Goal: Check status: Check status

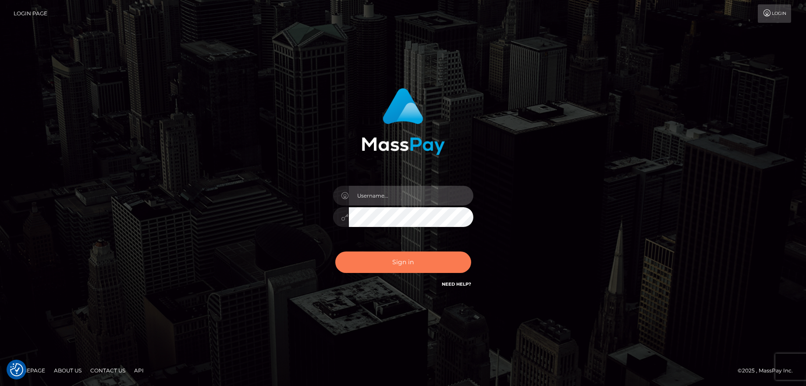
type input "balsaberisic"
click at [406, 258] on button "Sign in" at bounding box center [403, 262] width 136 height 21
type input "balsaberisic"
drag, startPoint x: 0, startPoint y: 0, endPoint x: 406, endPoint y: 258, distance: 481.3
click at [406, 258] on button "Sign in" at bounding box center [403, 262] width 136 height 21
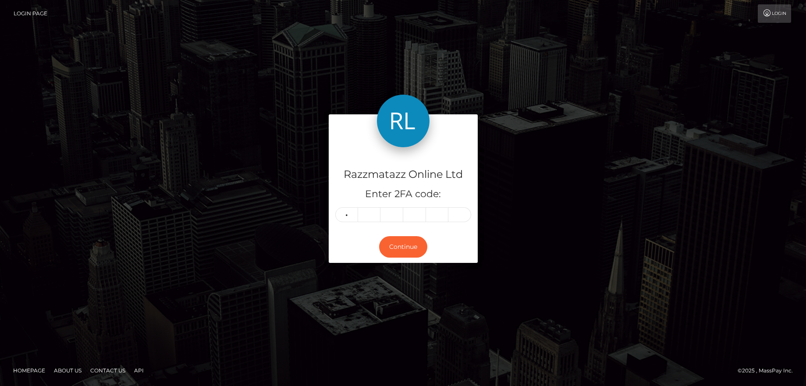
type input "9"
type input "4"
type input "6"
type input "8"
type input "0"
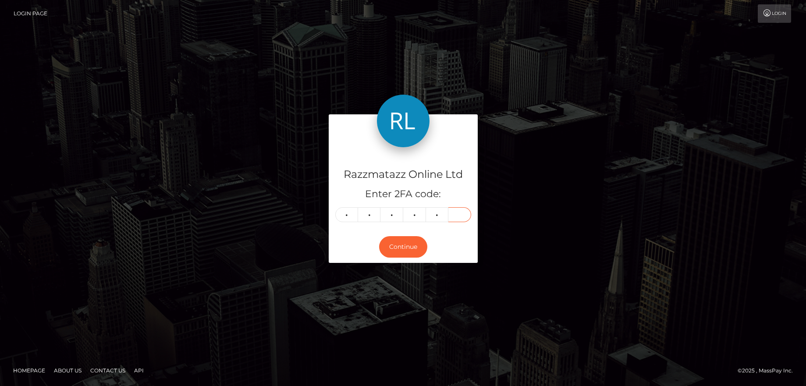
type input "4"
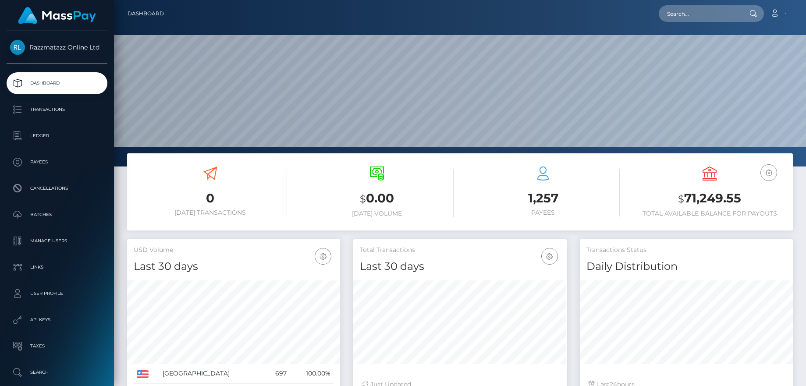
scroll to position [156, 213]
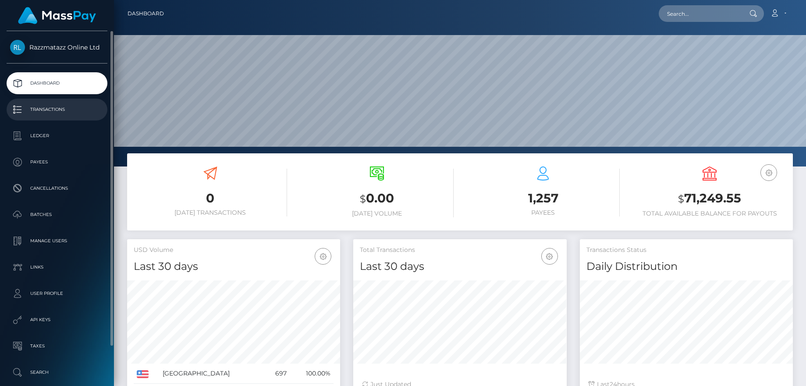
click at [60, 109] on p "Transactions" at bounding box center [57, 109] width 94 height 13
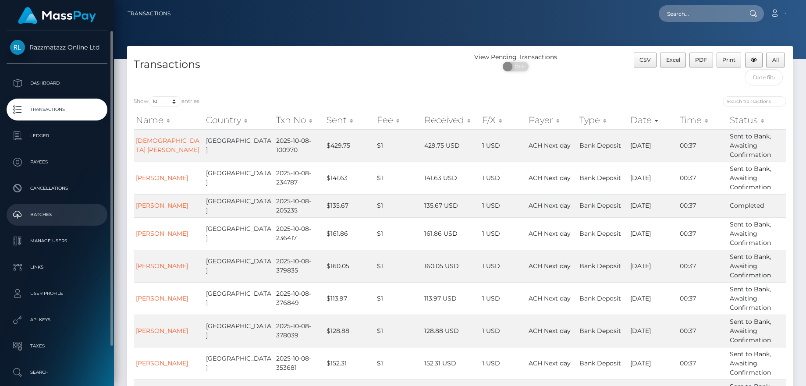
click at [57, 215] on p "Batches" at bounding box center [57, 214] width 94 height 13
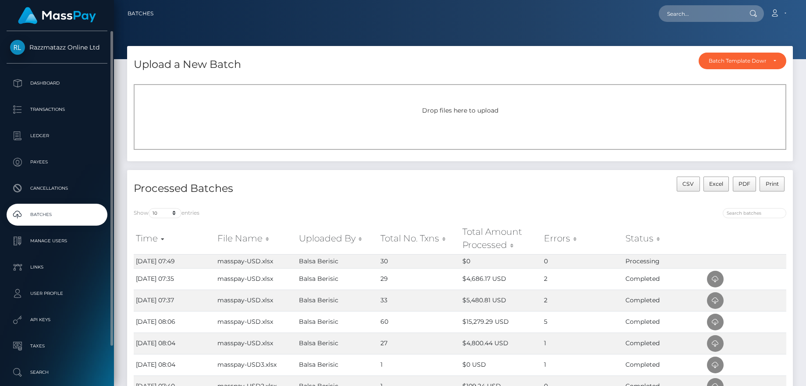
click at [82, 216] on p "Batches" at bounding box center [57, 214] width 94 height 13
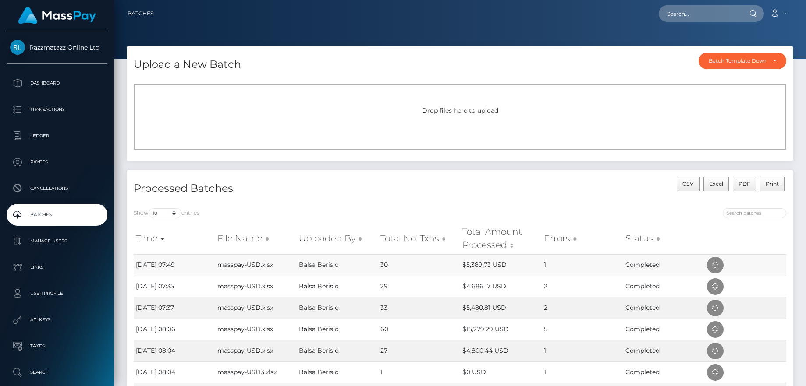
click at [663, 261] on td "Completed" at bounding box center [664, 264] width 82 height 21
click at [706, 260] on td at bounding box center [746, 264] width 82 height 21
click at [720, 262] on icon at bounding box center [715, 265] width 11 height 11
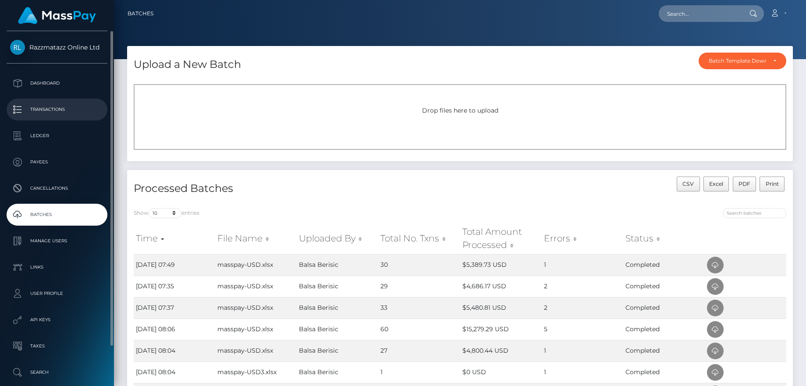
click at [67, 115] on p "Transactions" at bounding box center [57, 109] width 94 height 13
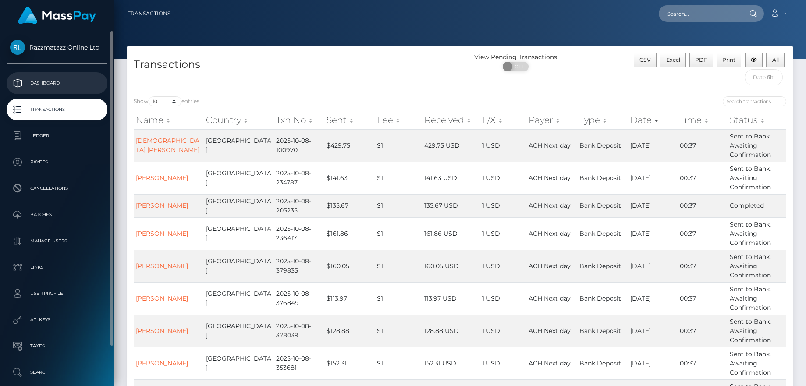
click at [27, 86] on p "Dashboard" at bounding box center [57, 83] width 94 height 13
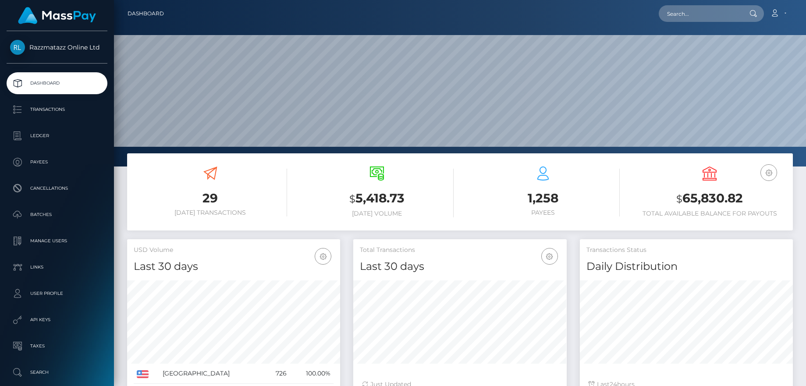
scroll to position [156, 213]
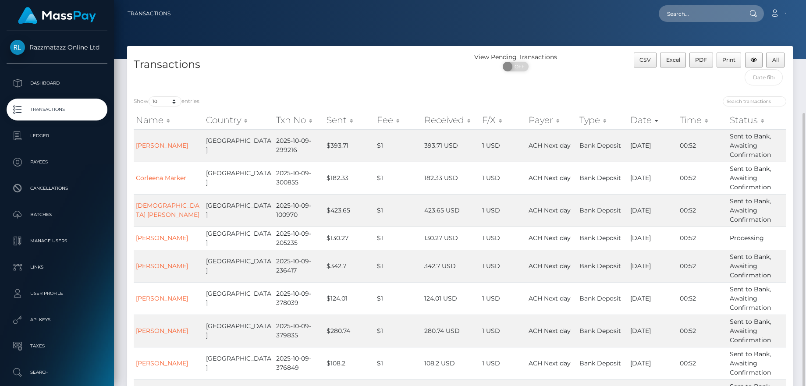
scroll to position [147, 0]
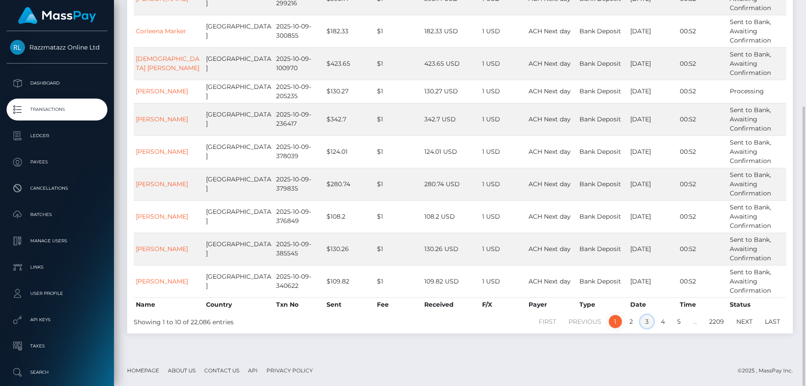
click at [648, 324] on link "3" at bounding box center [646, 321] width 13 height 13
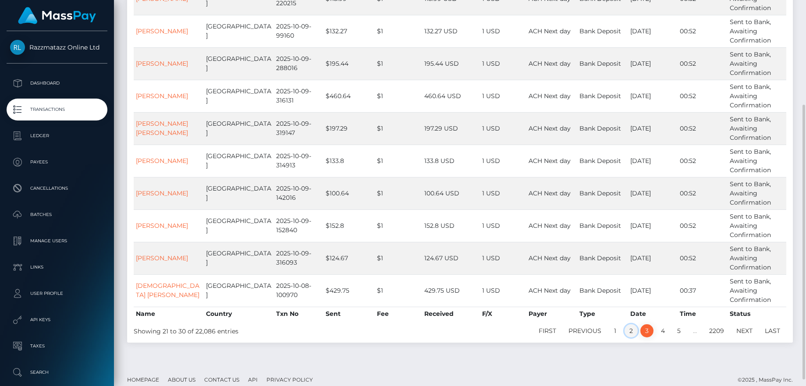
click at [629, 334] on link "2" at bounding box center [630, 330] width 13 height 13
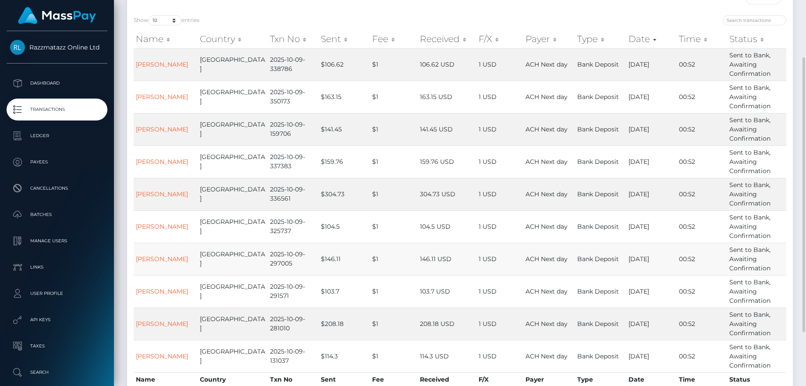
scroll to position [156, 0]
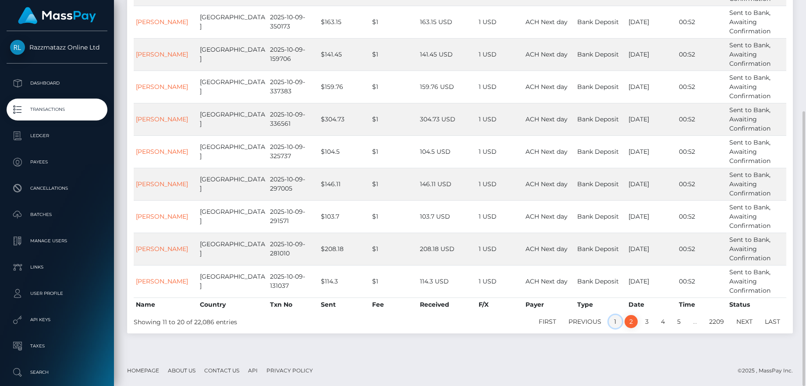
click at [616, 323] on link "1" at bounding box center [615, 321] width 13 height 13
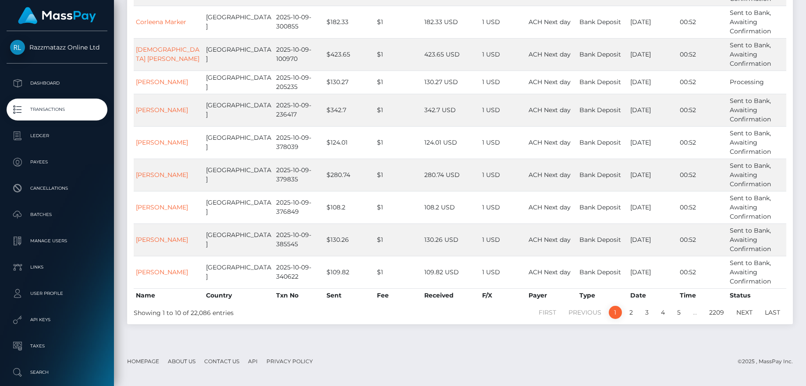
scroll to position [90, 0]
